Goal: Find specific page/section: Find specific page/section

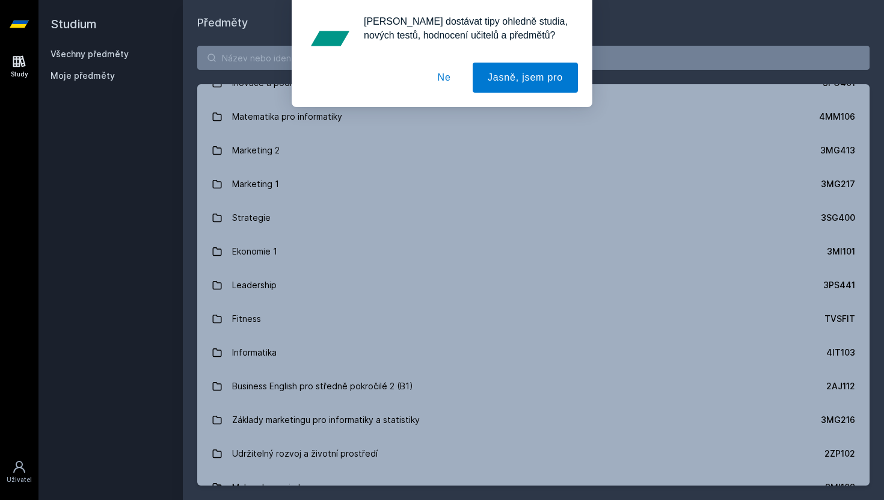
scroll to position [986, 0]
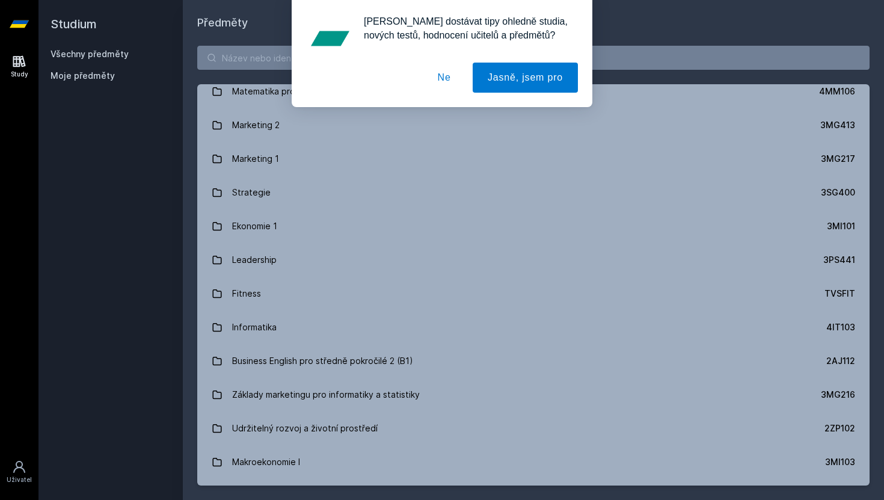
click at [445, 84] on button "Ne" at bounding box center [444, 78] width 43 height 30
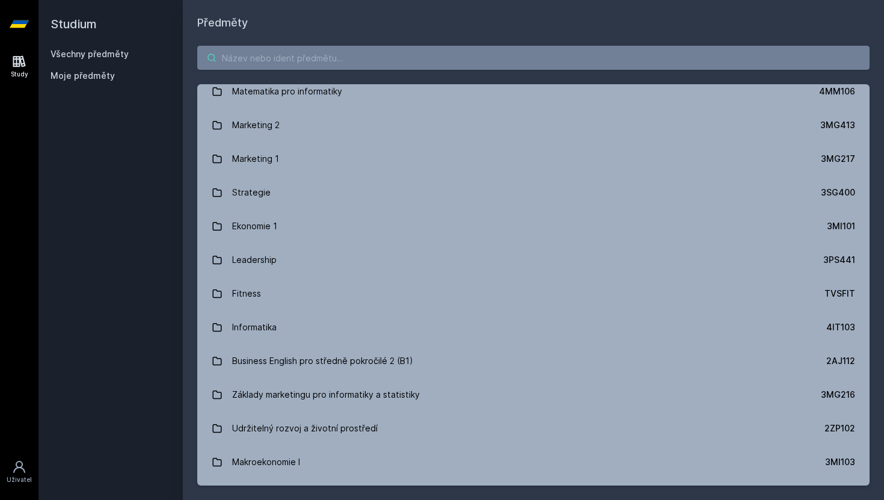
click at [355, 68] on input "search" at bounding box center [533, 58] width 672 height 24
type input "5"
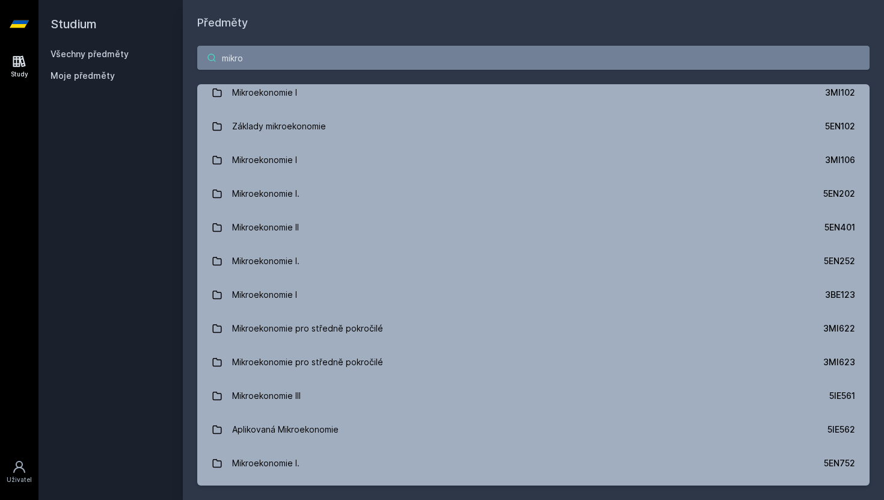
scroll to position [0, 0]
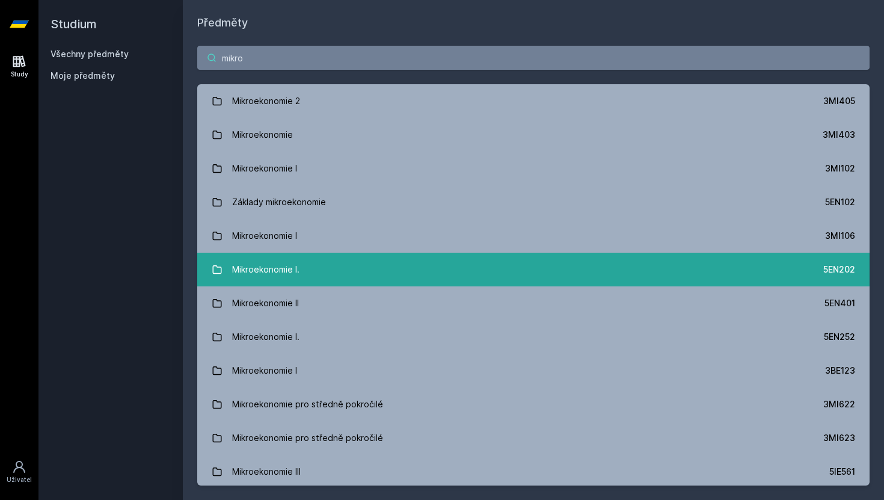
type input "mikro"
click at [498, 270] on link "Mikroekonomie I. 5EN202" at bounding box center [533, 270] width 672 height 34
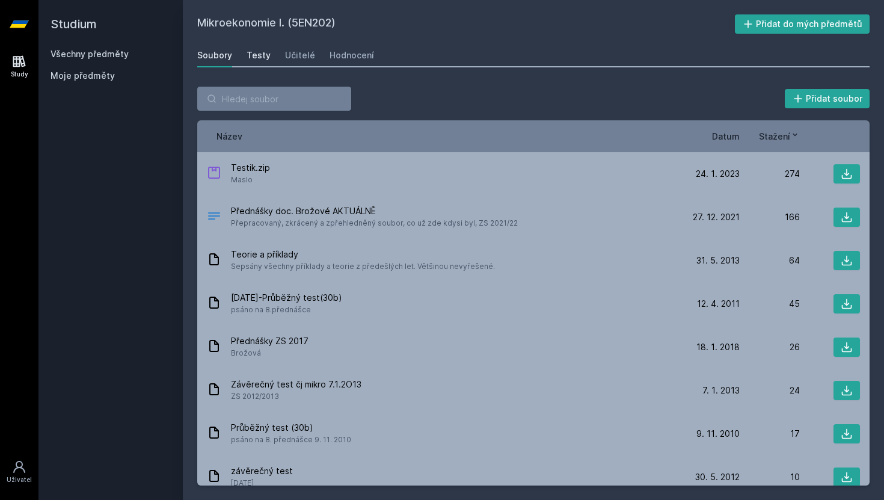
click at [263, 59] on div "Testy" at bounding box center [259, 55] width 24 height 12
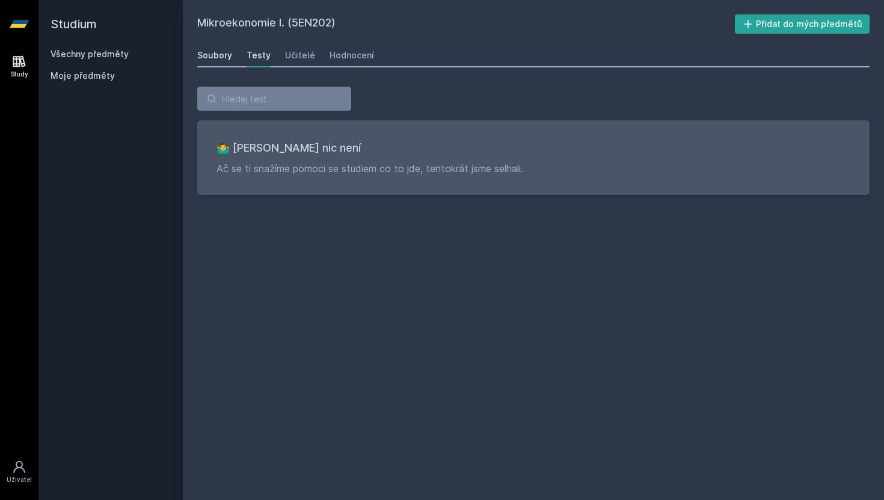
click at [210, 57] on div "Soubory" at bounding box center [214, 55] width 35 height 12
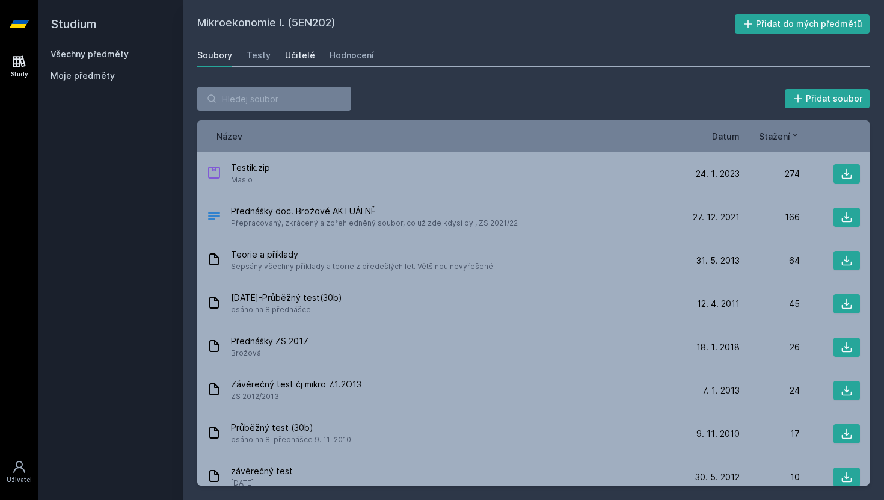
click at [302, 60] on div "Učitelé" at bounding box center [300, 55] width 30 height 12
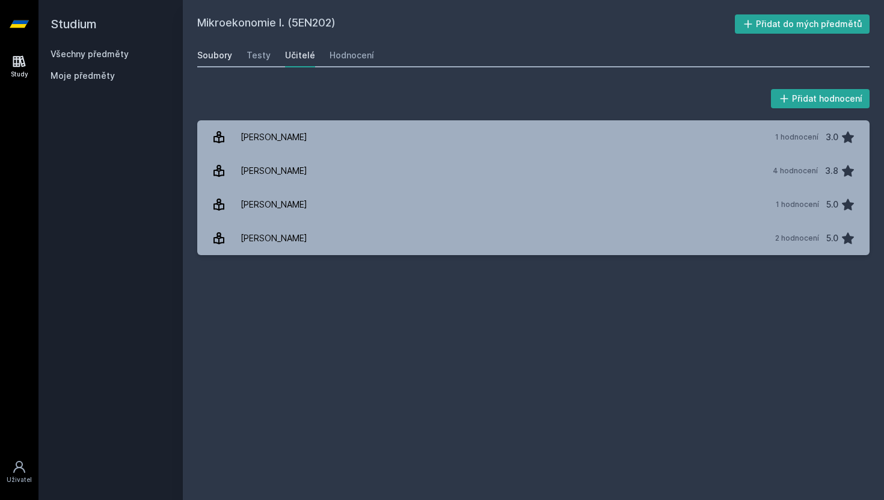
click at [221, 52] on div "Soubory" at bounding box center [214, 55] width 35 height 12
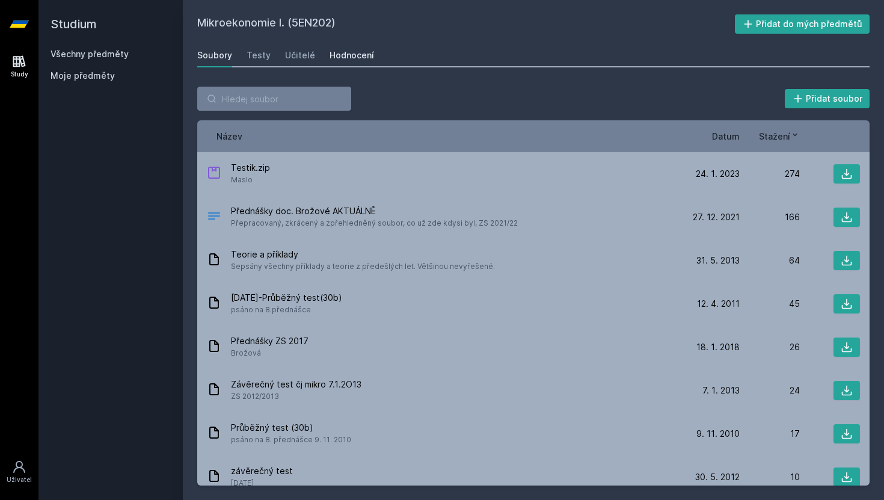
click at [339, 57] on div "Hodnocení" at bounding box center [352, 55] width 45 height 12
